Goal: Information Seeking & Learning: Learn about a topic

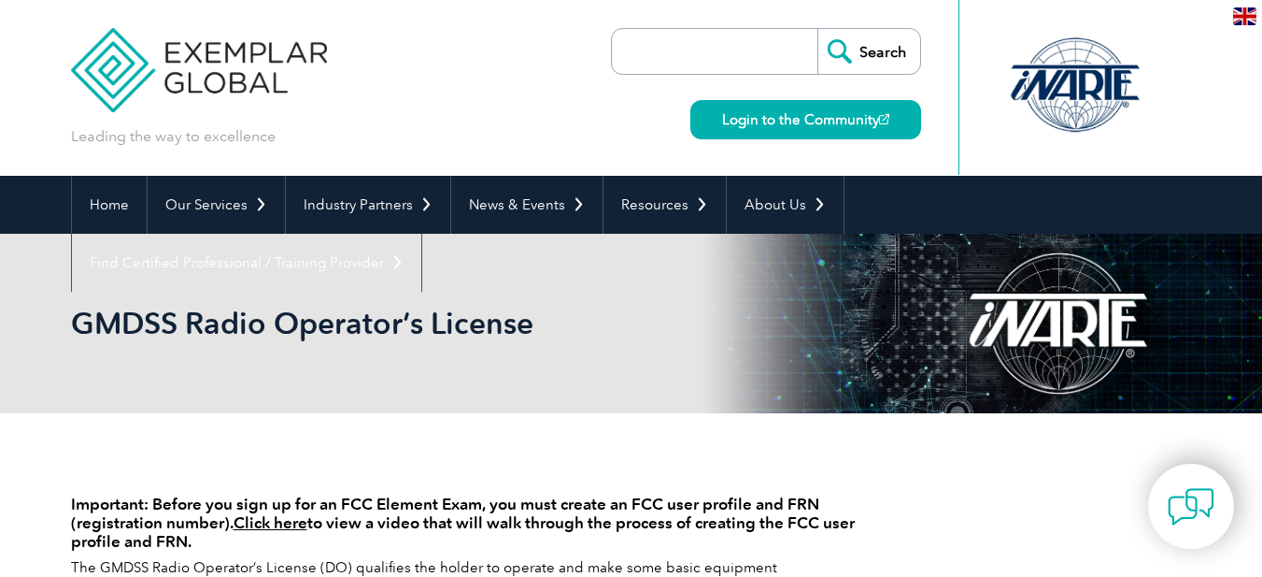
click at [695, 52] on input "search" at bounding box center [719, 51] width 196 height 45
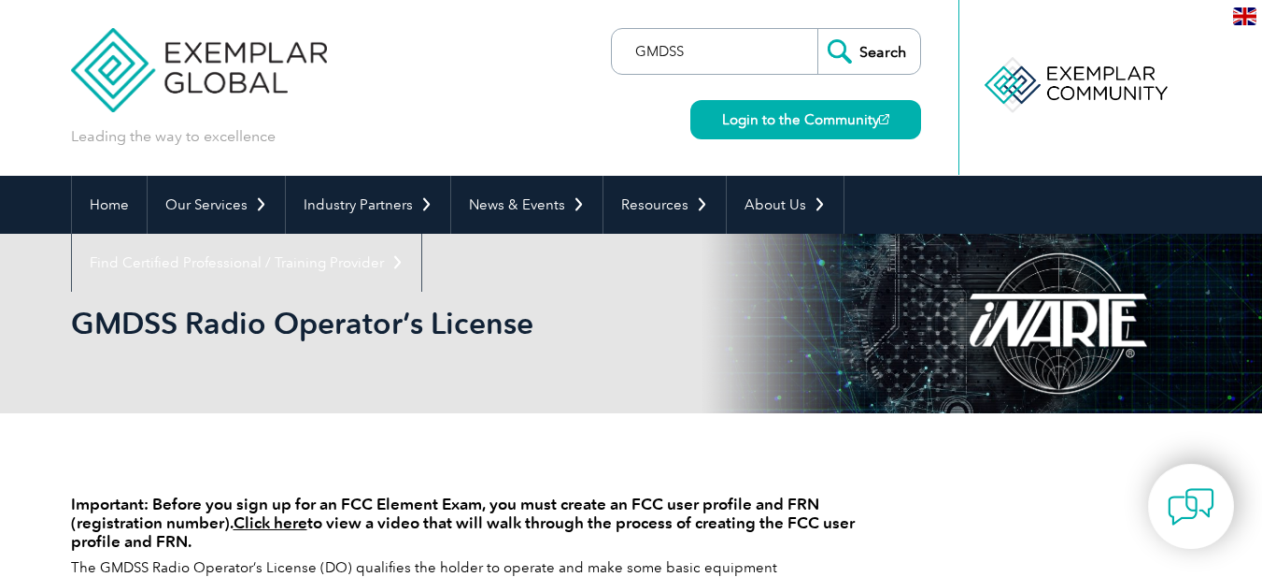
type input "GMDSS"
click at [886, 50] on input "Search" at bounding box center [869, 51] width 103 height 45
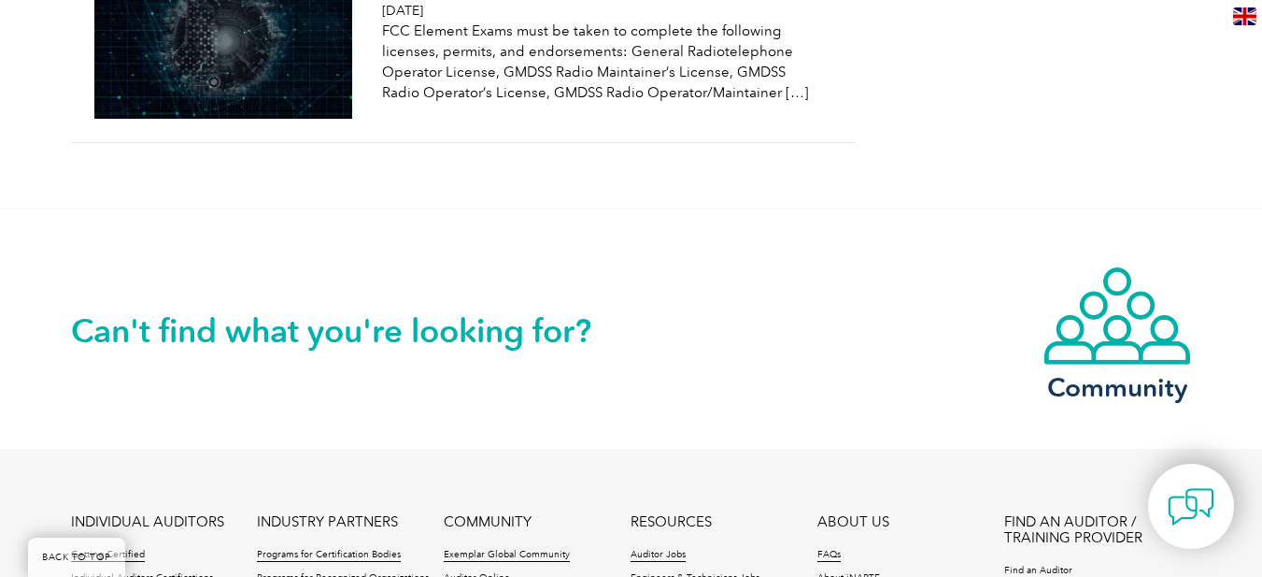
scroll to position [1596, 0]
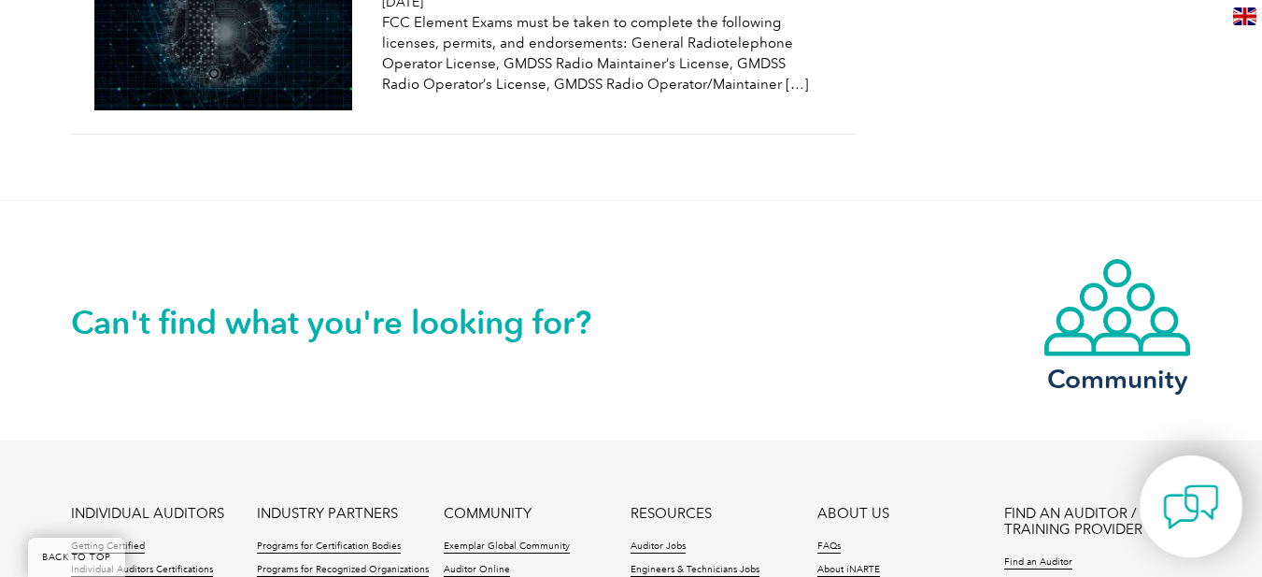
click at [1180, 510] on img at bounding box center [1191, 506] width 56 height 56
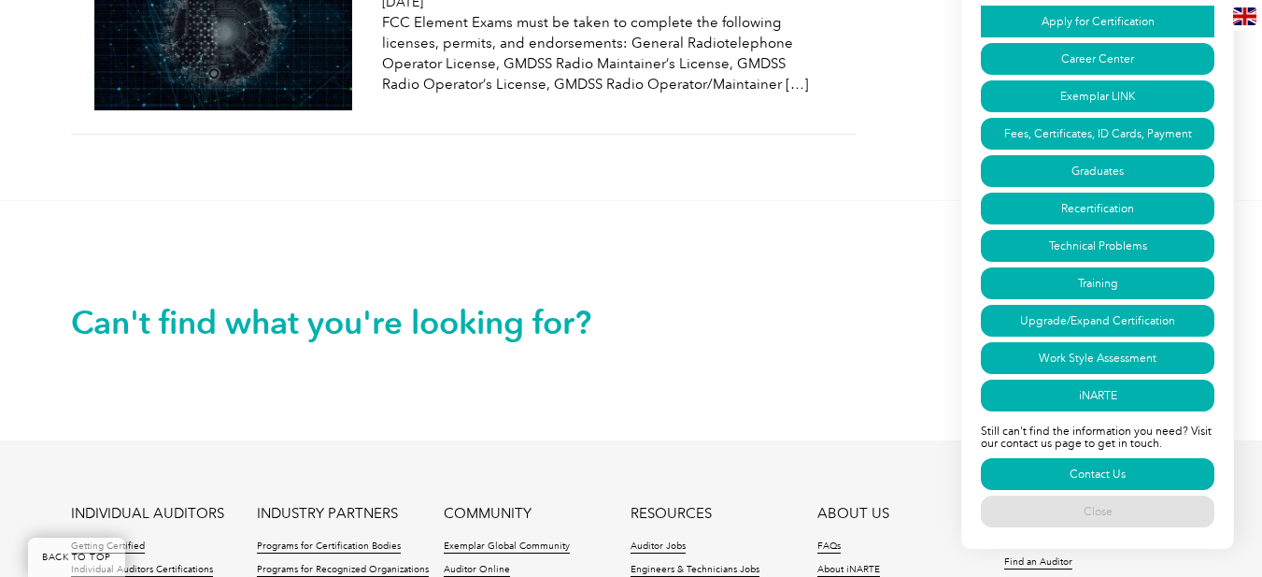
click at [1093, 20] on link "Apply for Certification" at bounding box center [1098, 22] width 234 height 32
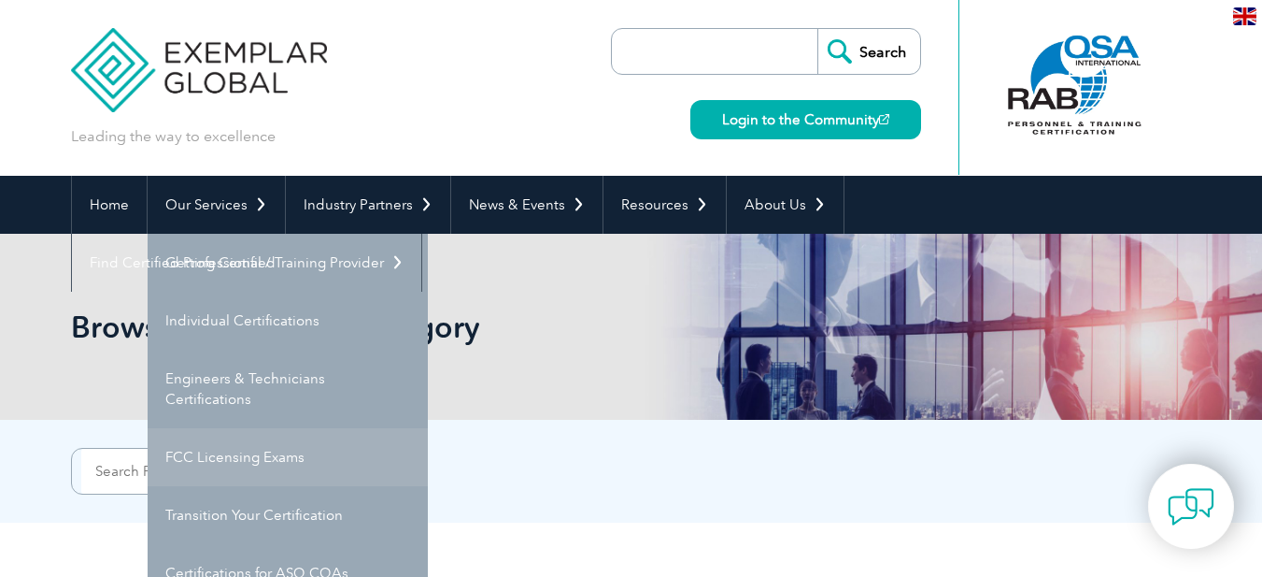
click at [212, 457] on link "FCC Licensing Exams" at bounding box center [288, 457] width 280 height 58
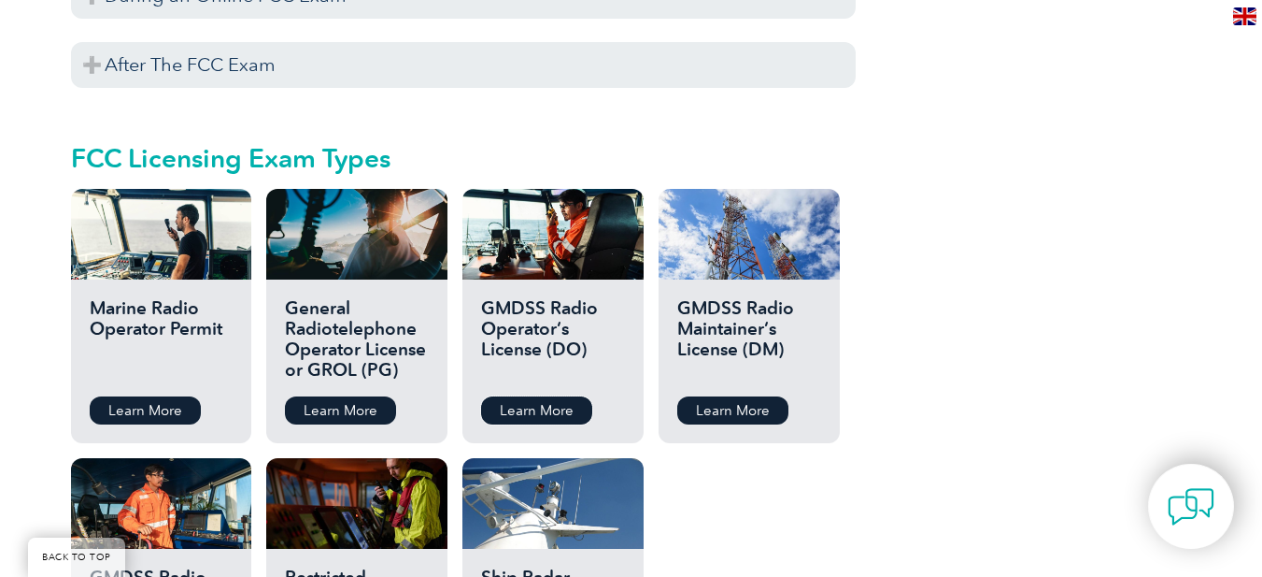
scroll to position [2018, 0]
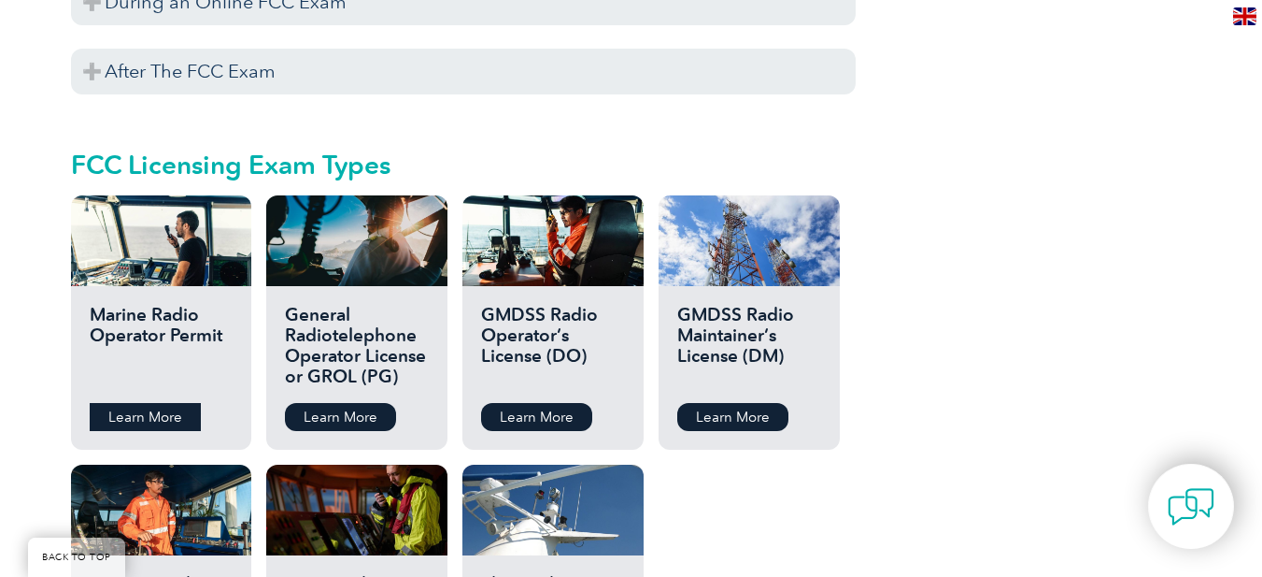
click at [140, 403] on link "Learn More" at bounding box center [145, 417] width 111 height 28
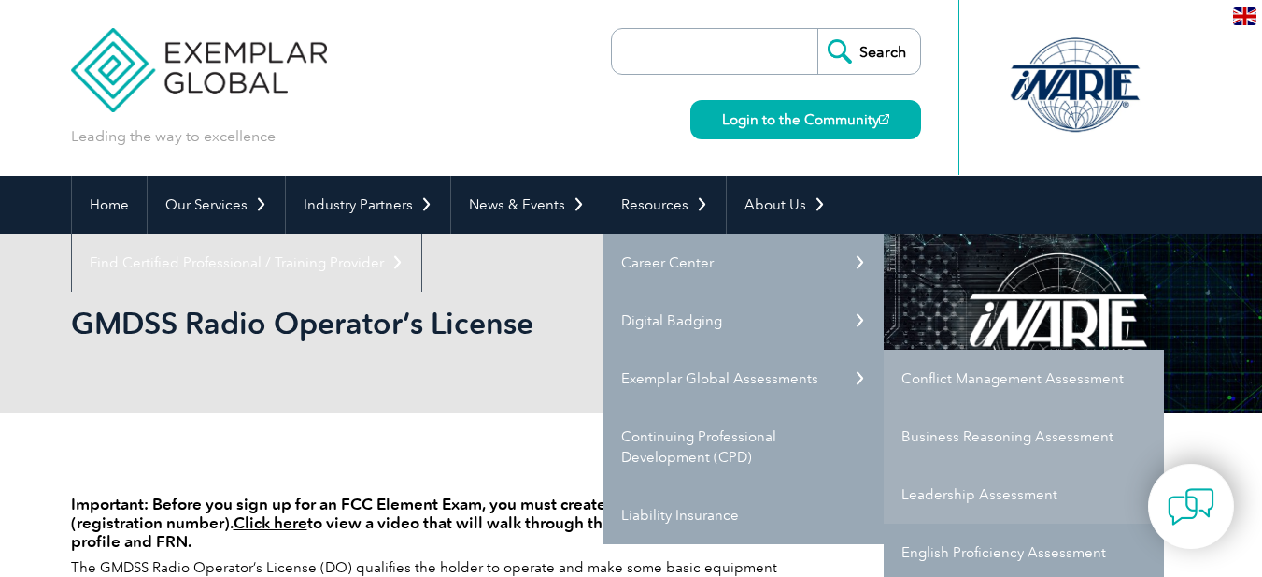
click at [966, 545] on link "English Proficiency Assessment" at bounding box center [1024, 552] width 280 height 58
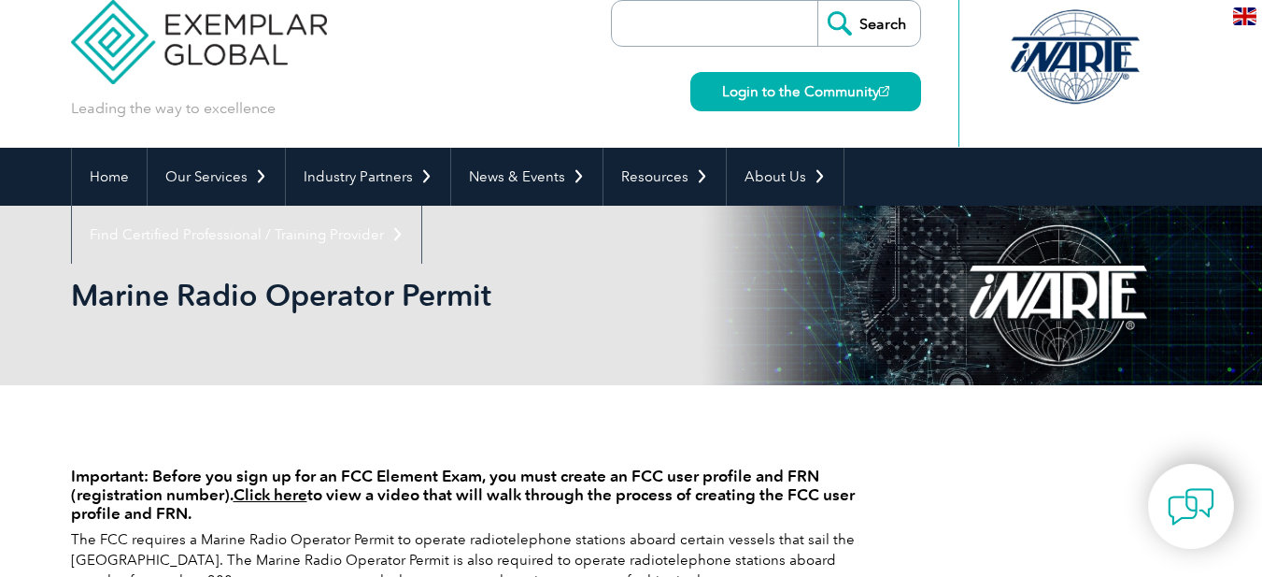
scroll to position [24, 0]
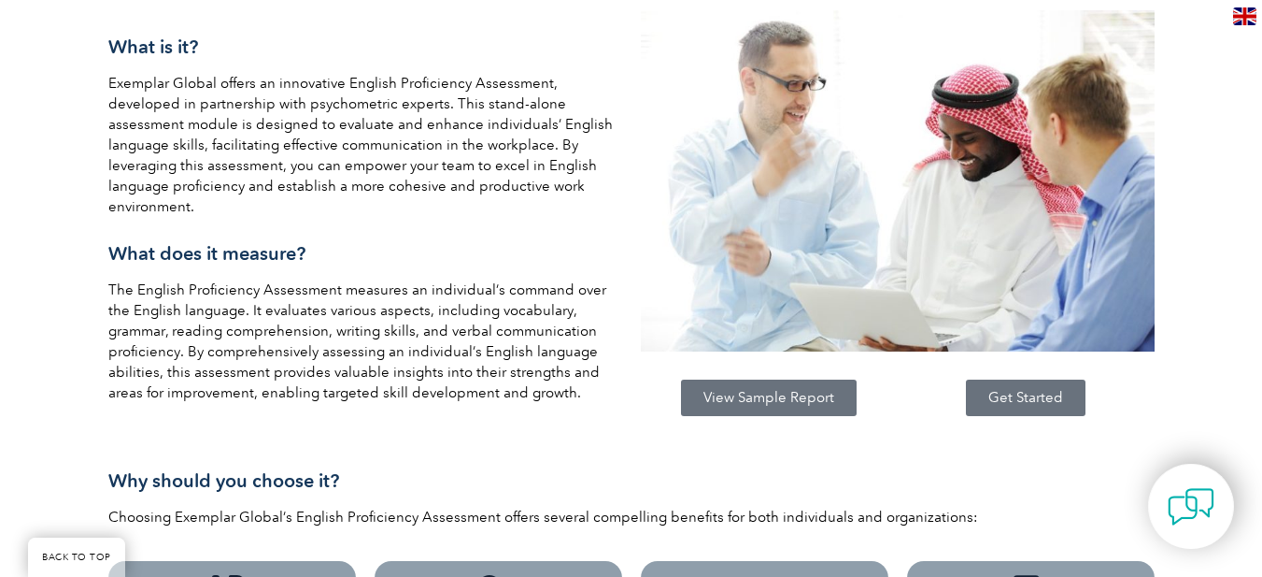
scroll to position [625, 0]
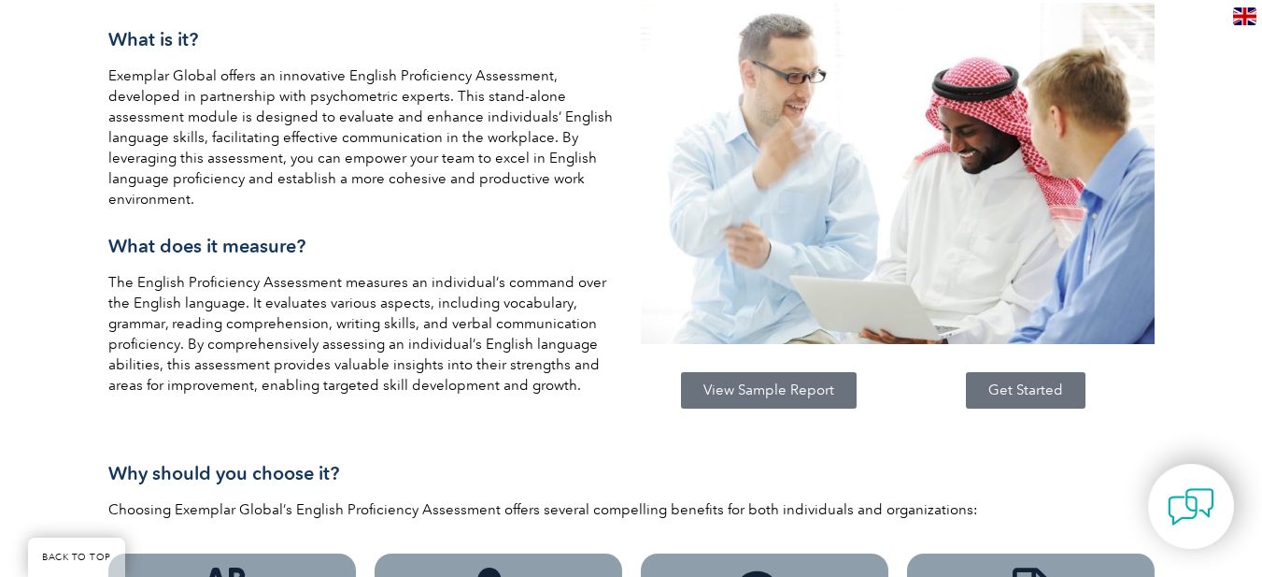
click at [1027, 385] on span "Get Started" at bounding box center [1026, 390] width 75 height 14
click at [1018, 392] on span "Get Started" at bounding box center [1026, 390] width 75 height 14
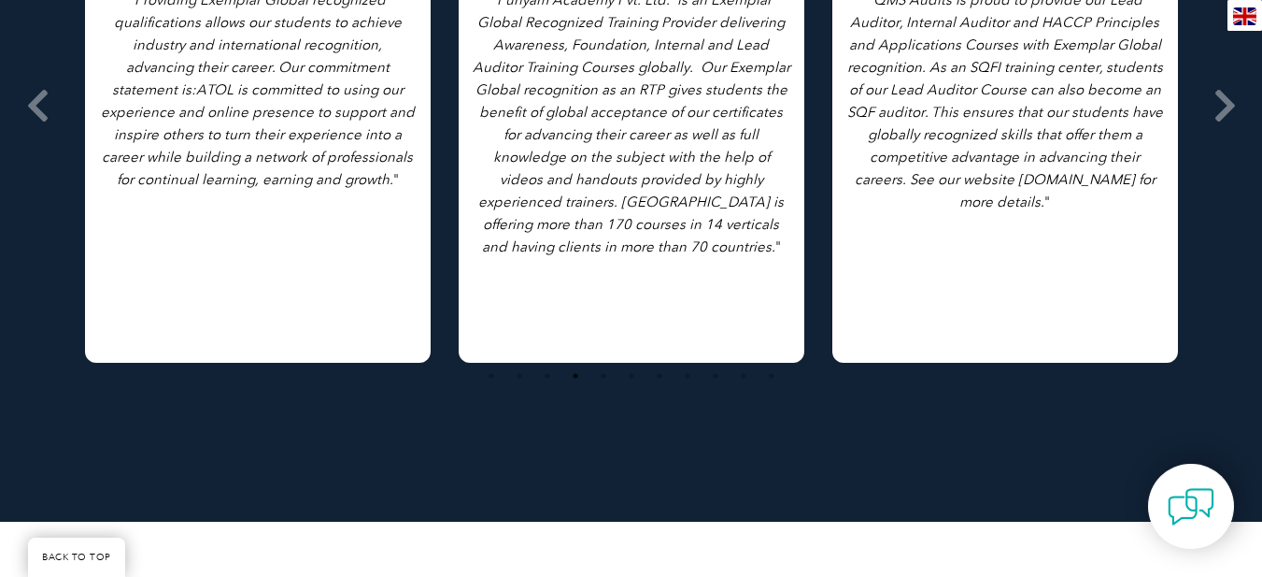
scroll to position [2843, 0]
